Goal: Find specific page/section: Find specific page/section

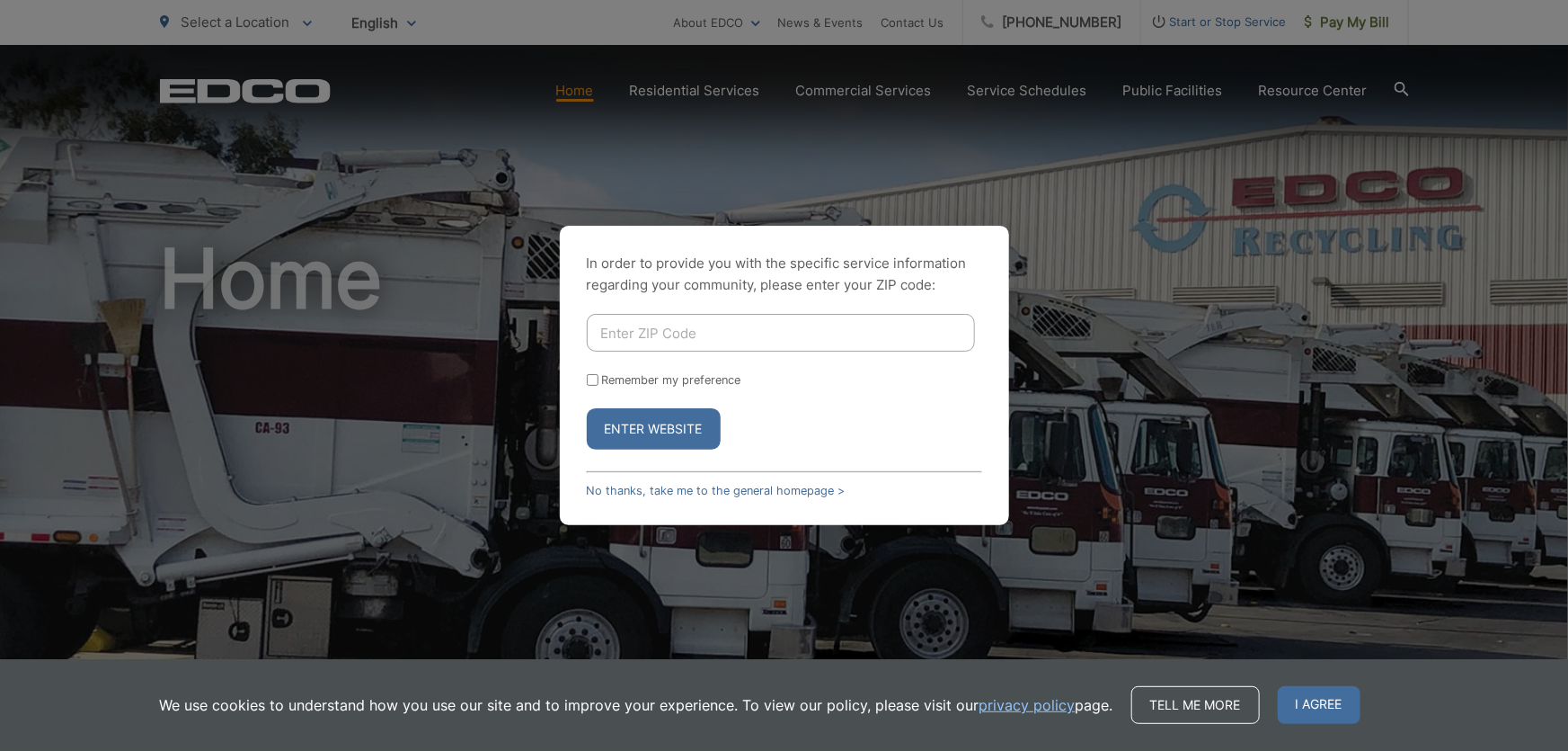
click at [697, 320] on input "Enter ZIP Code" at bounding box center [781, 332] width 388 height 37
type input "92024"
click at [587, 409] on button "Enter Website" at bounding box center [654, 429] width 134 height 41
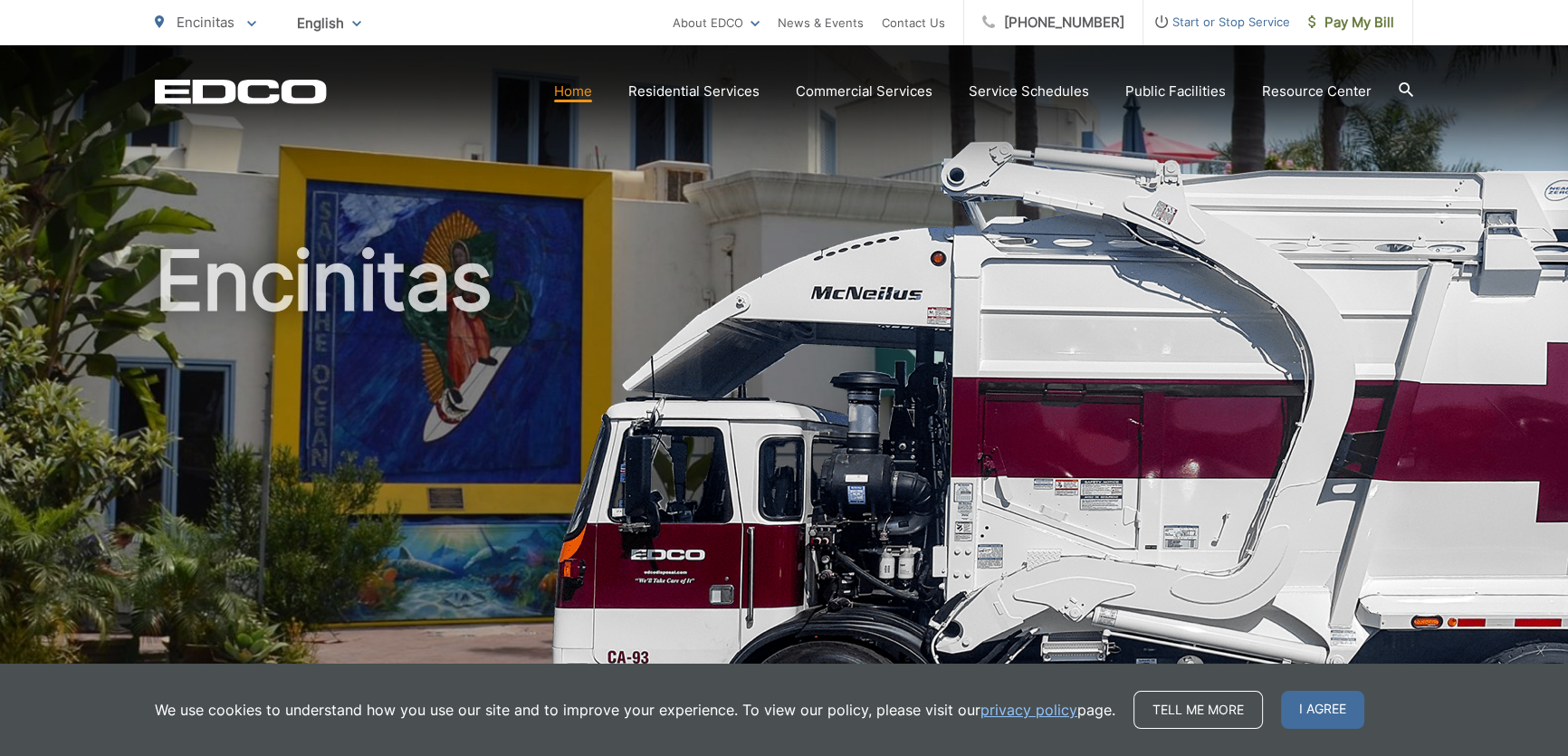
click at [592, 92] on link "Home" at bounding box center [572, 91] width 38 height 22
click at [1290, 707] on span "I agree" at bounding box center [1322, 709] width 83 height 38
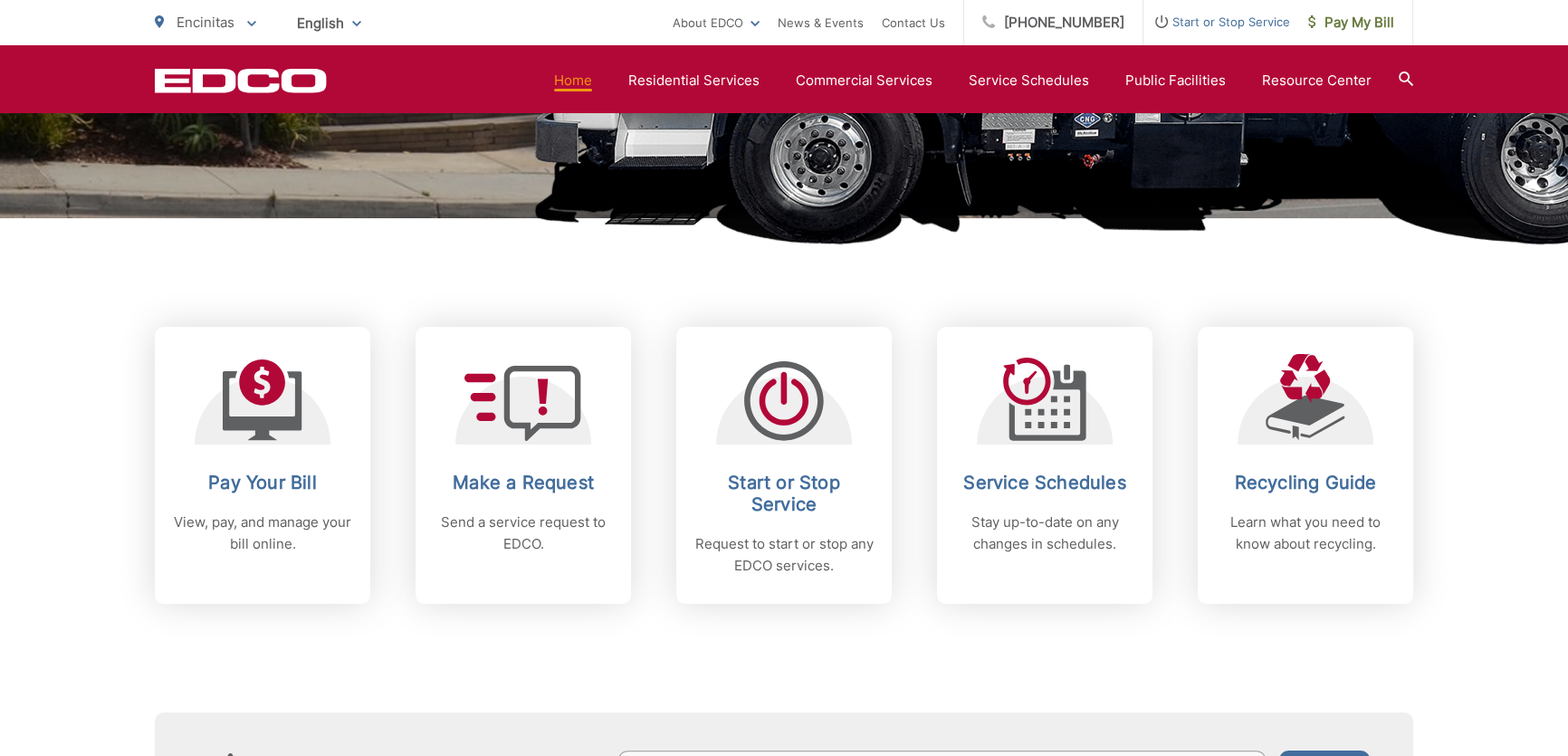
scroll to position [576, 0]
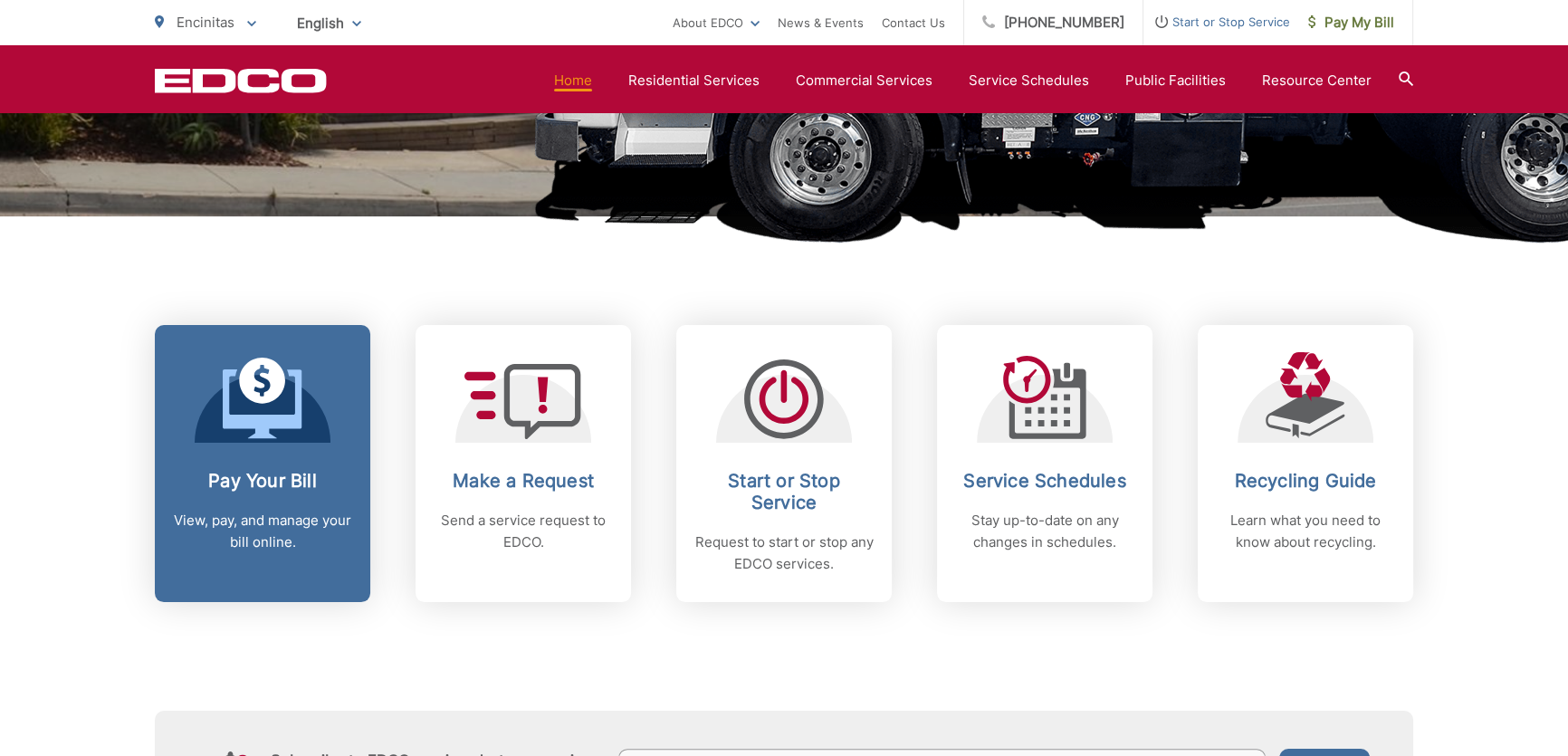
click at [251, 399] on icon at bounding box center [262, 380] width 46 height 46
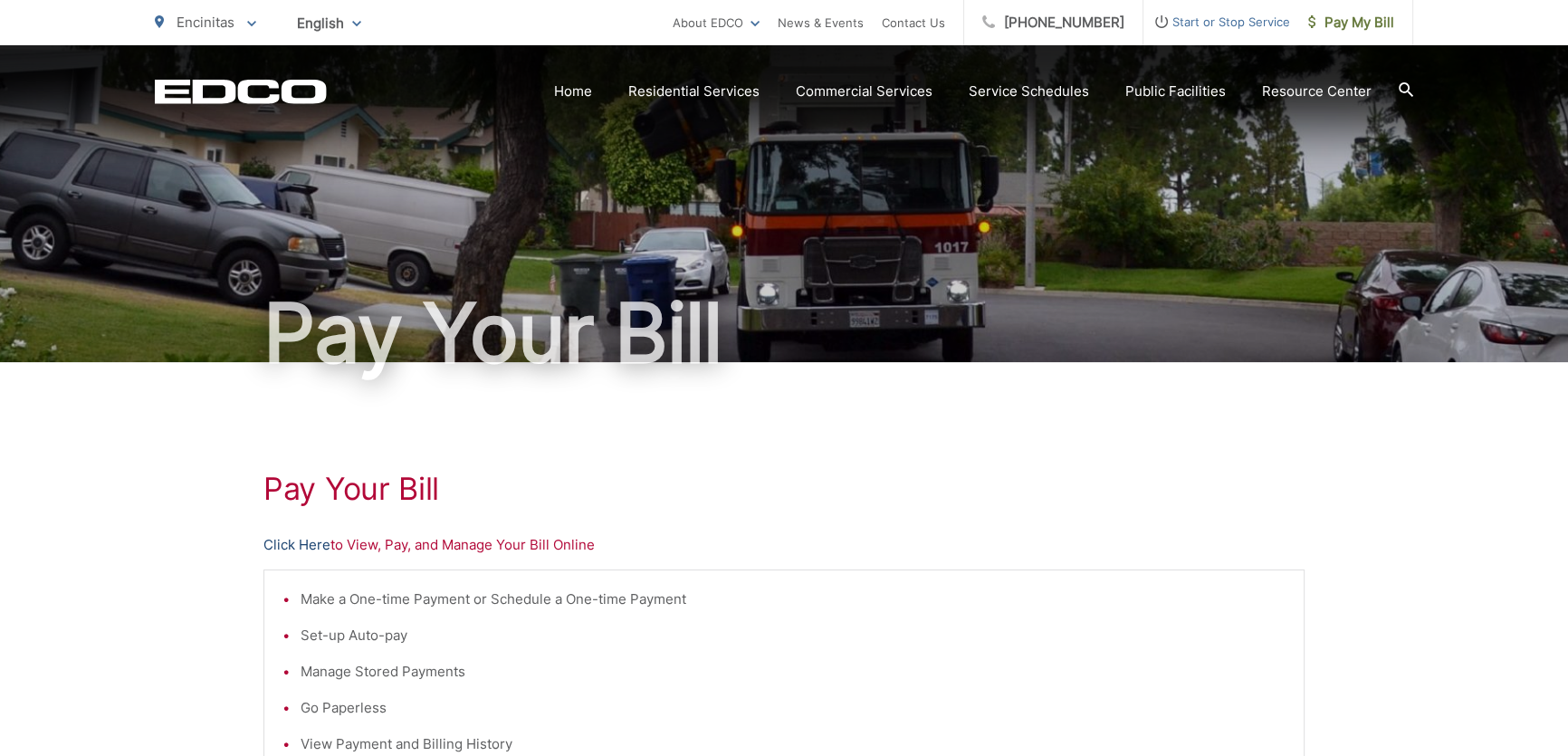
click at [291, 544] on link "Click Here" at bounding box center [297, 544] width 67 height 22
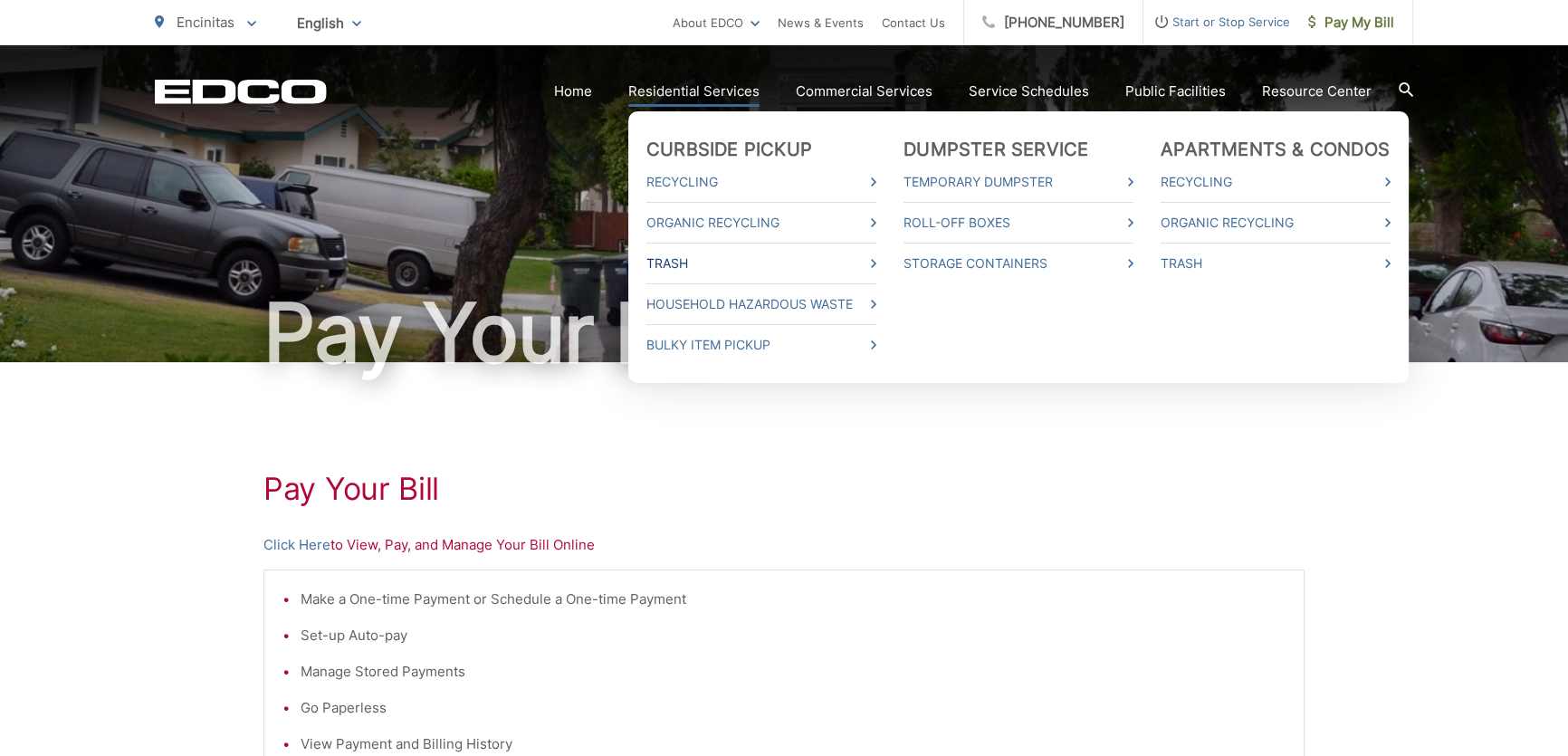
click at [694, 265] on link "Trash" at bounding box center [761, 263] width 230 height 22
